Goal: Find specific page/section: Find specific page/section

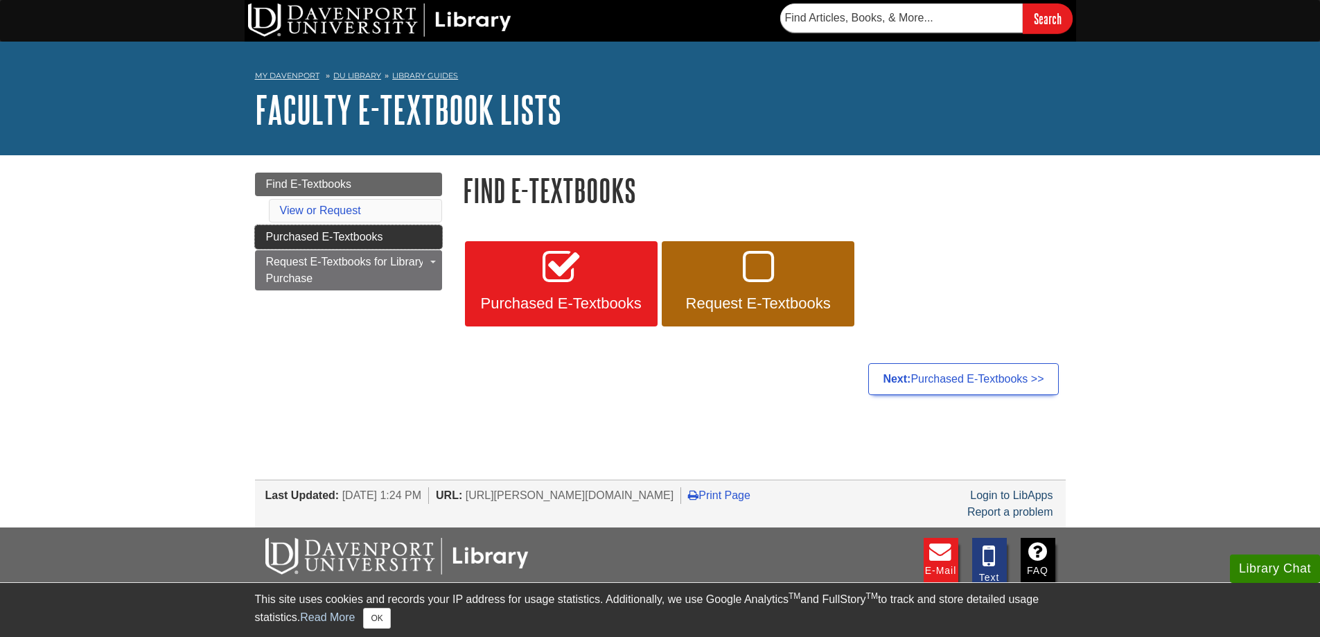
click at [370, 238] on span "Purchased E-Textbooks" at bounding box center [324, 237] width 117 height 12
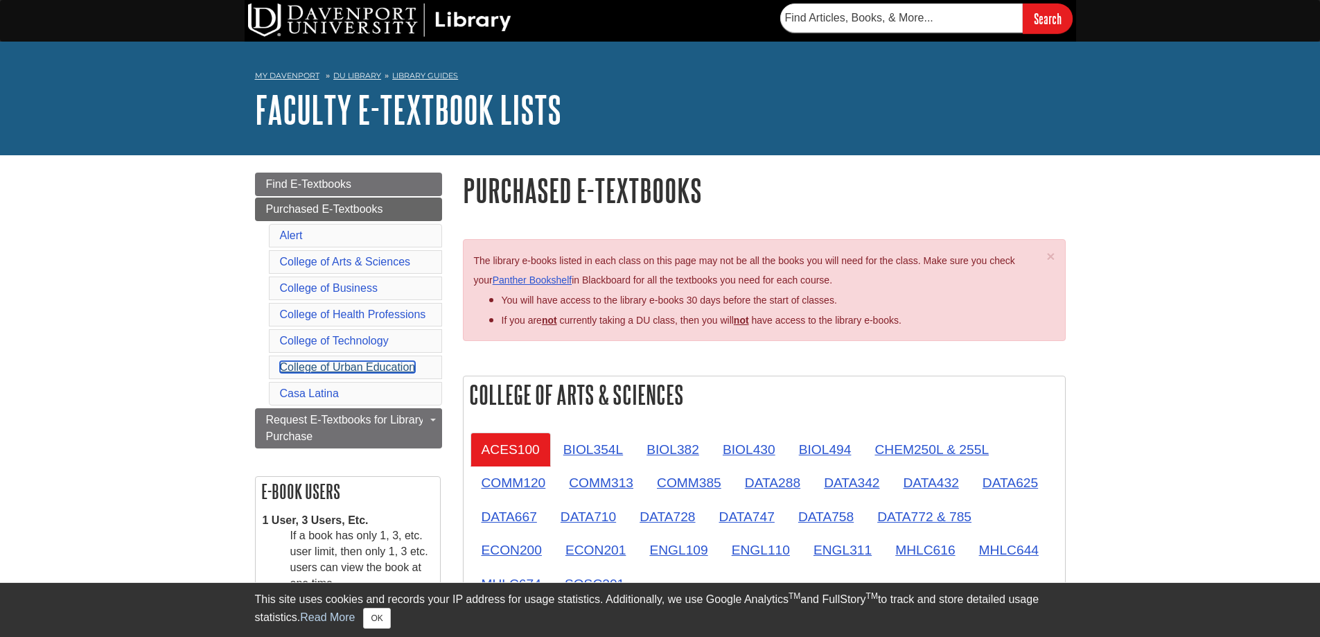
click at [356, 369] on link "College of Urban Education" at bounding box center [348, 367] width 136 height 12
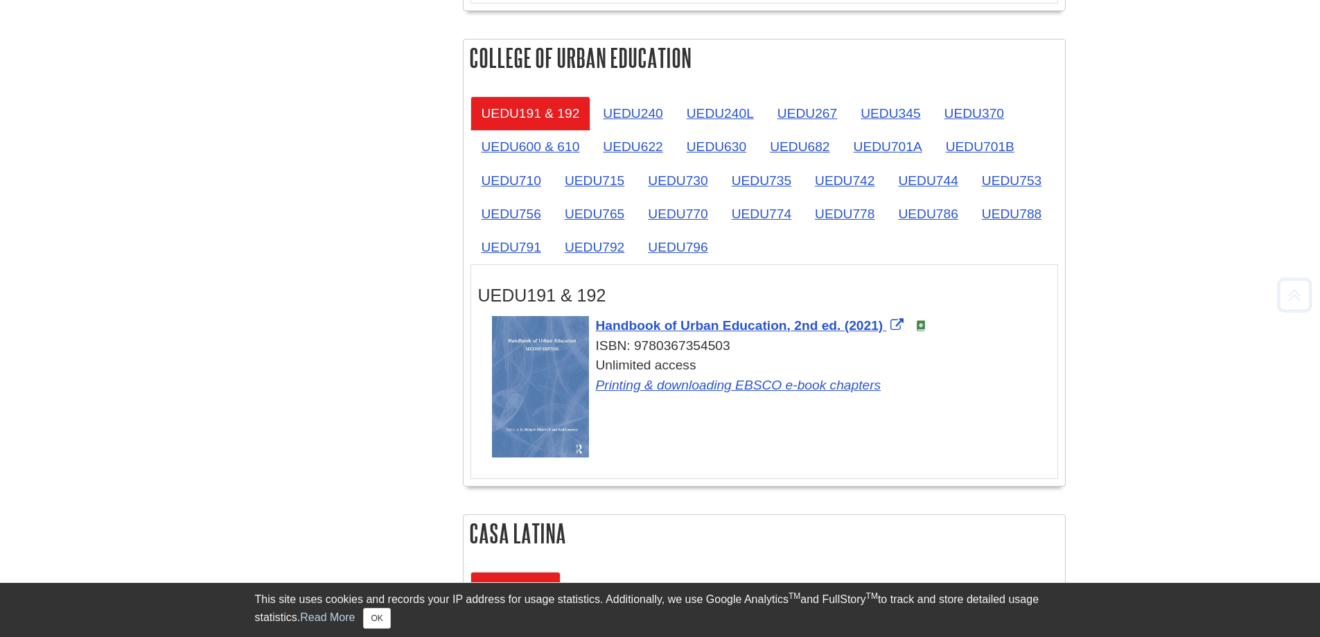
scroll to position [2277, 0]
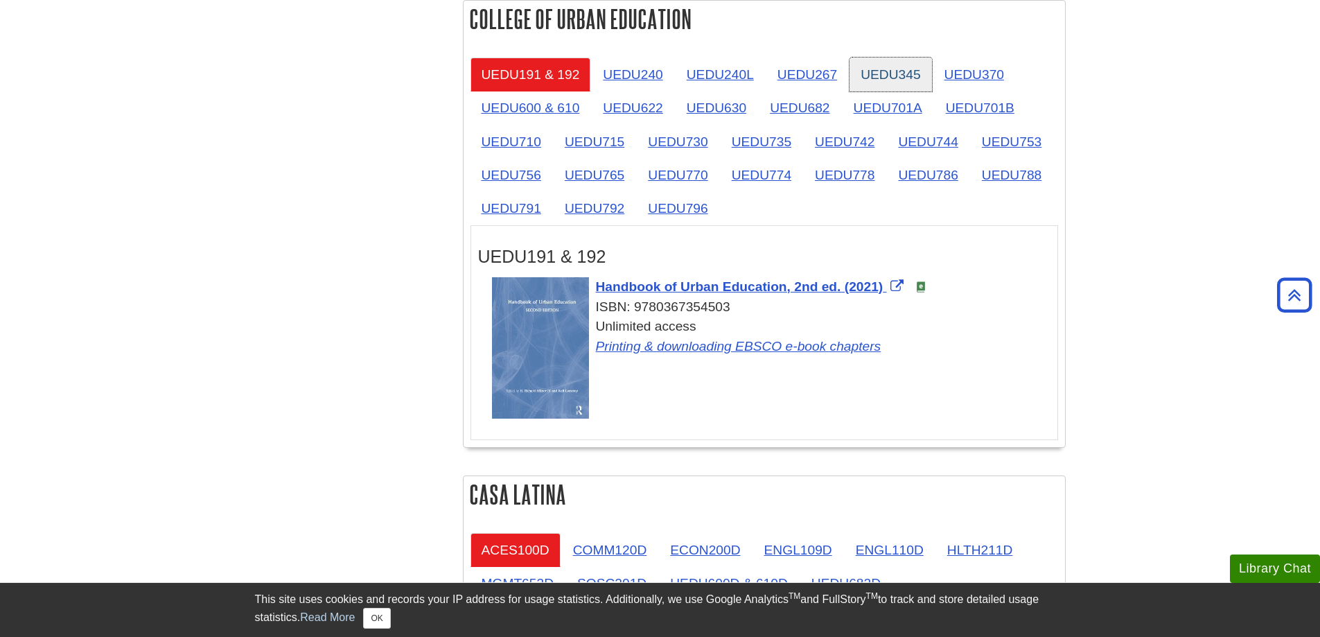
click at [888, 60] on link "UEDU345" at bounding box center [891, 75] width 82 height 34
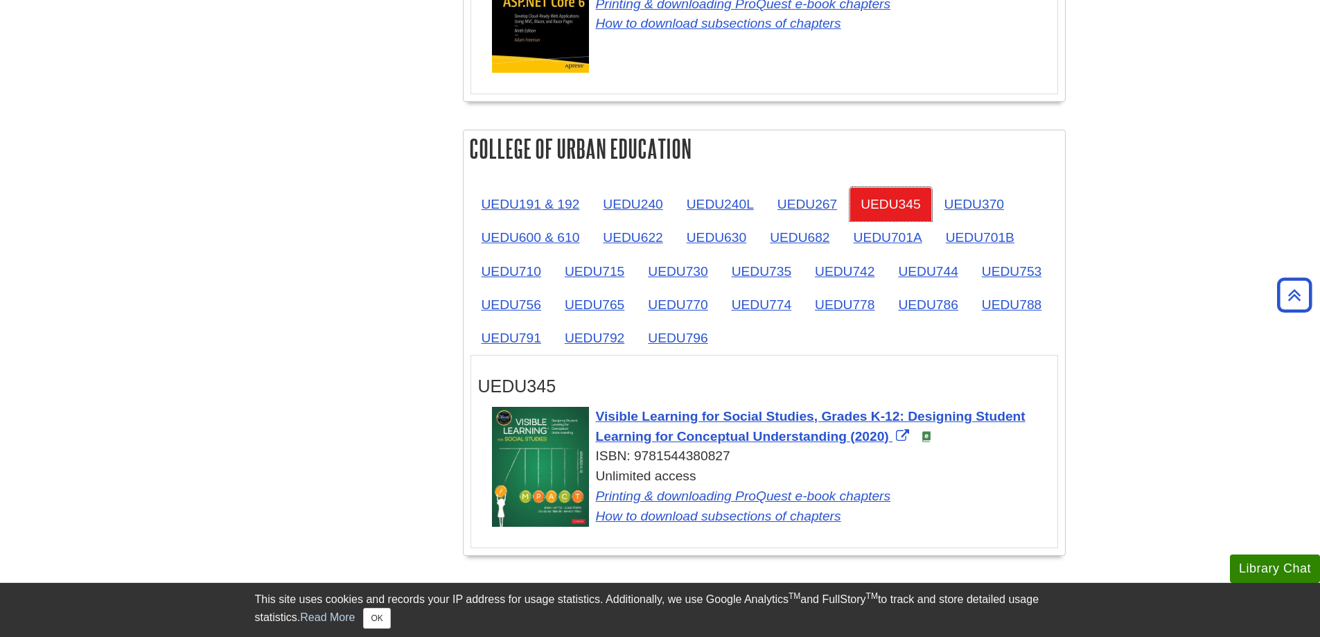
scroll to position [2138, 0]
